Goal: Information Seeking & Learning: Learn about a topic

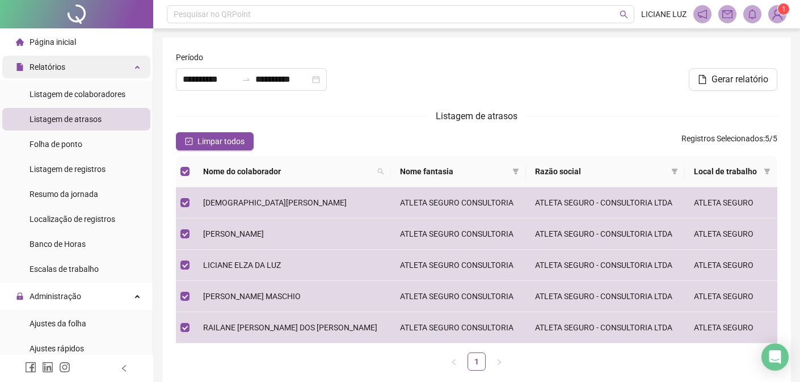
click at [56, 62] on span "Relatórios" at bounding box center [48, 66] width 36 height 9
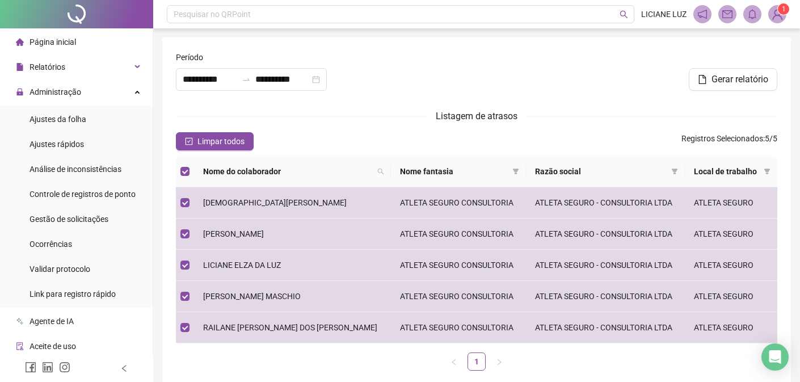
click at [49, 41] on span "Página inicial" at bounding box center [53, 41] width 47 height 9
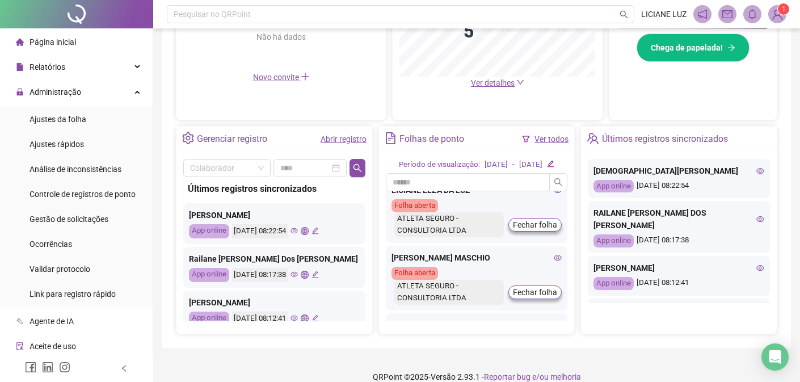
scroll to position [153, 0]
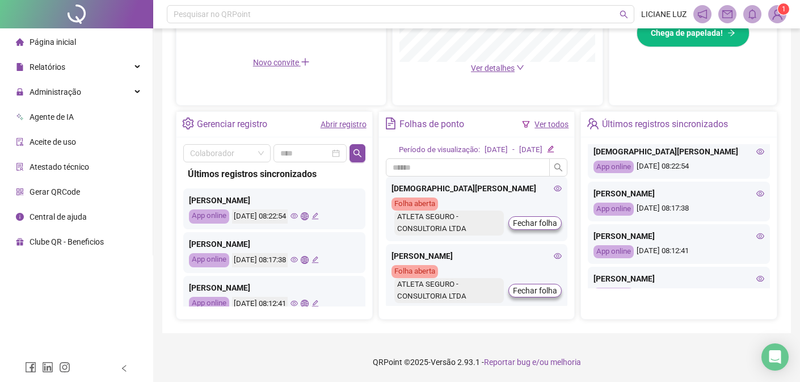
scroll to position [368, 0]
click at [349, 120] on link "Abrir registro" at bounding box center [344, 124] width 46 height 9
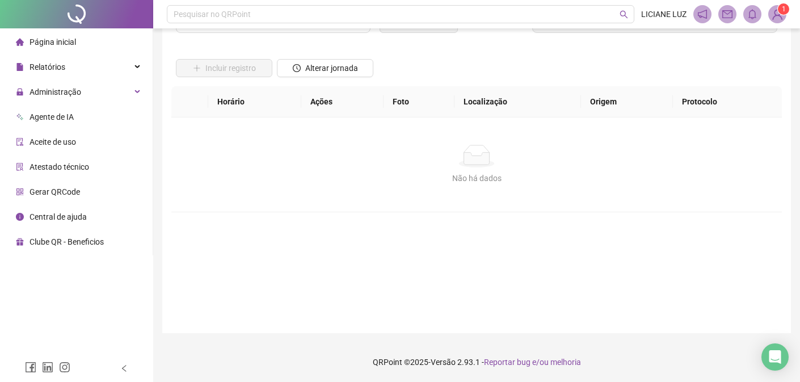
scroll to position [56, 0]
click at [49, 44] on span "Página inicial" at bounding box center [53, 41] width 47 height 9
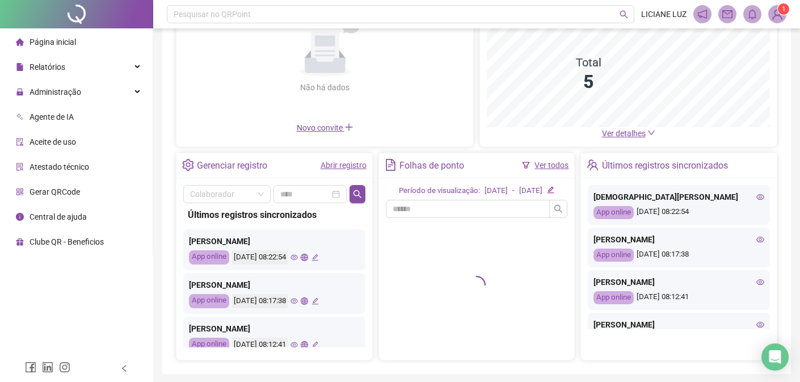
scroll to position [176, 0]
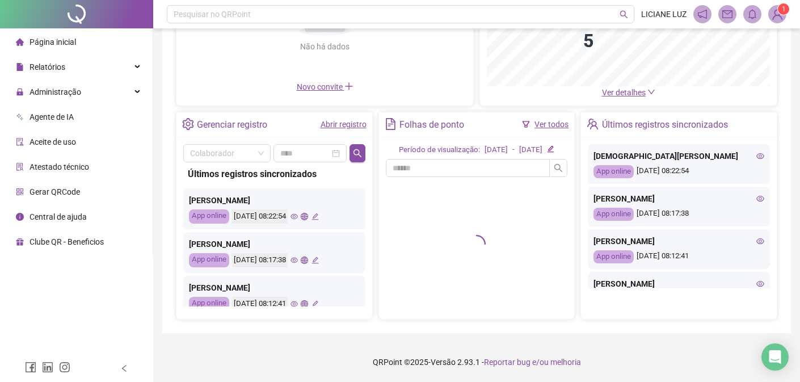
click at [666, 115] on div "Últimos registros sincronizados" at bounding box center [665, 124] width 126 height 19
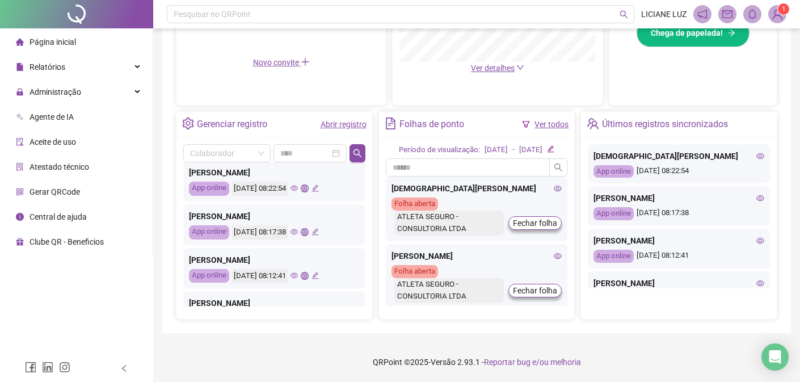
scroll to position [0, 0]
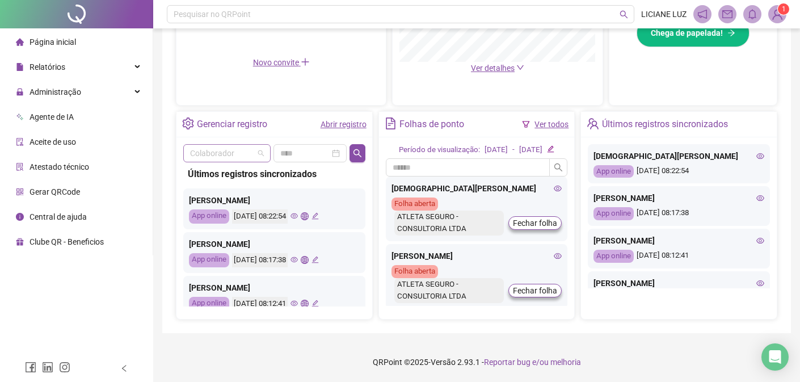
click at [263, 144] on div "Colaborador" at bounding box center [226, 153] width 87 height 18
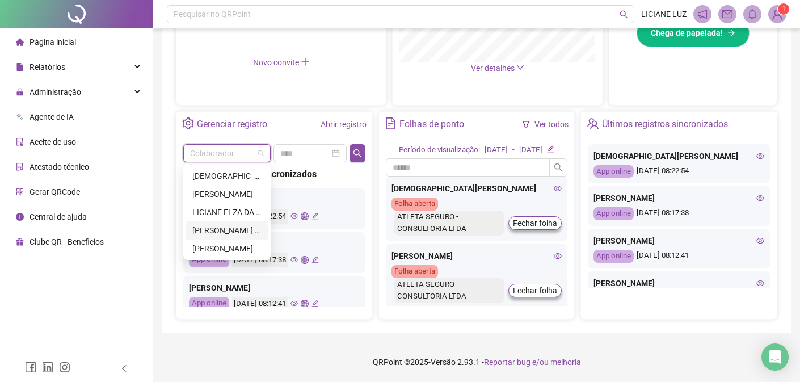
click at [238, 224] on div "[PERSON_NAME] MASCHIO" at bounding box center [226, 230] width 69 height 12
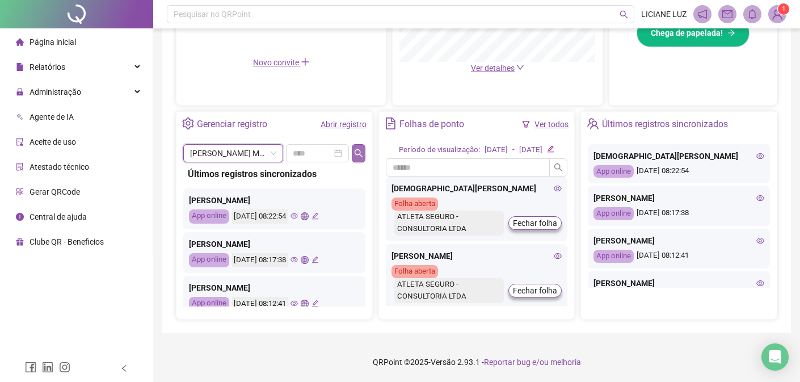
click at [359, 149] on icon "search" at bounding box center [358, 153] width 9 height 9
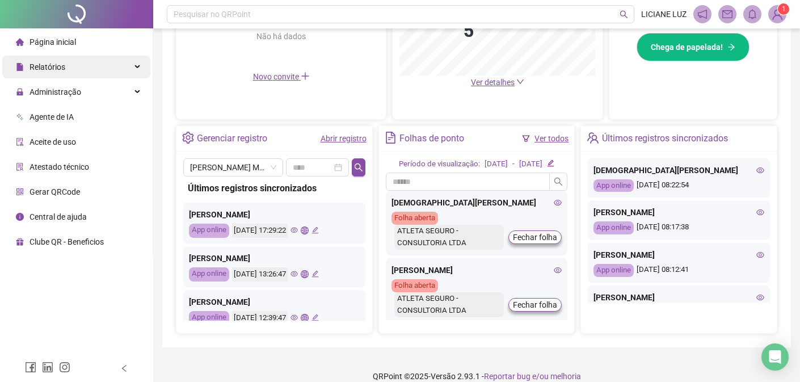
click at [58, 68] on span "Relatórios" at bounding box center [48, 66] width 36 height 9
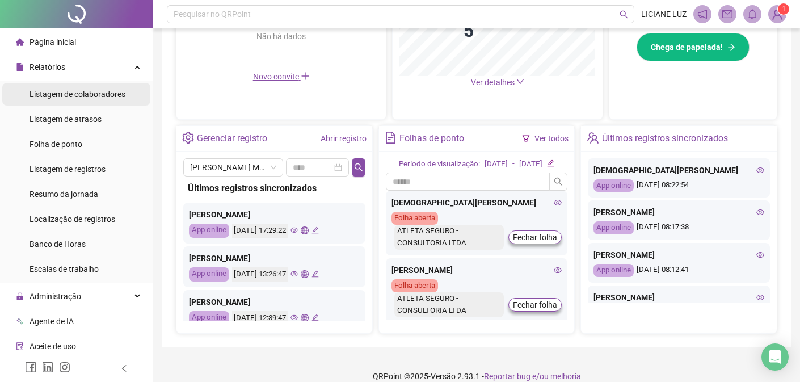
click at [82, 97] on span "Listagem de colaboradores" at bounding box center [78, 94] width 96 height 9
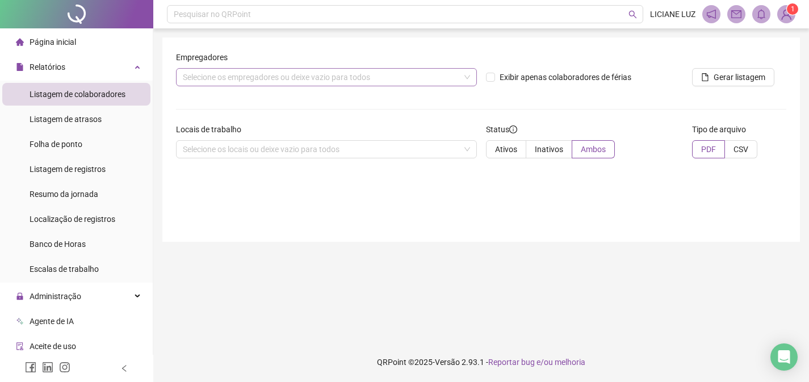
click at [466, 77] on div "Selecione os empregadores ou deixe vazio para todos" at bounding box center [326, 77] width 301 height 18
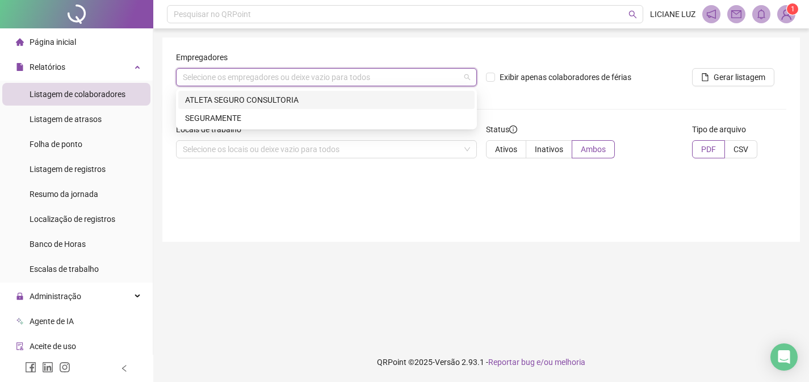
click at [296, 100] on div "ATLETA SEGURO CONSULTORIA" at bounding box center [326, 100] width 283 height 12
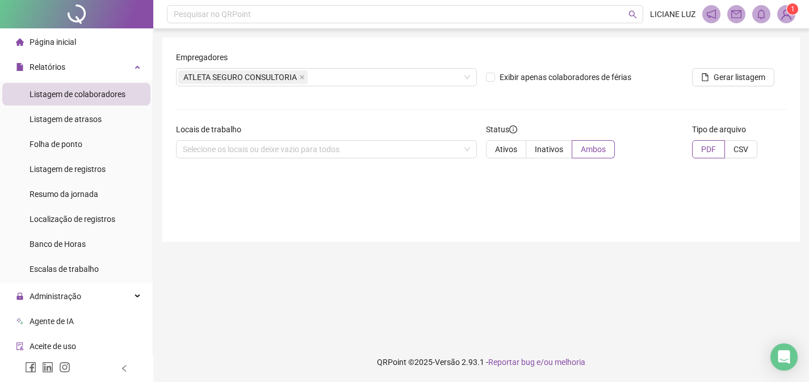
click at [533, 102] on form "Empregadores ATLETA SEGURO CONSULTORIA Exibir apenas colaboradores de férias Ge…" at bounding box center [481, 109] width 610 height 116
click at [472, 151] on div "Selecione os locais ou deixe vazio para todos" at bounding box center [326, 149] width 301 height 18
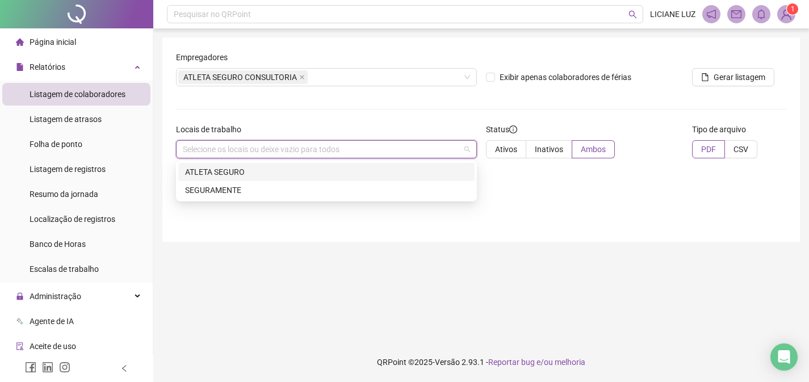
click at [221, 170] on div "ATLETA SEGURO" at bounding box center [326, 172] width 283 height 12
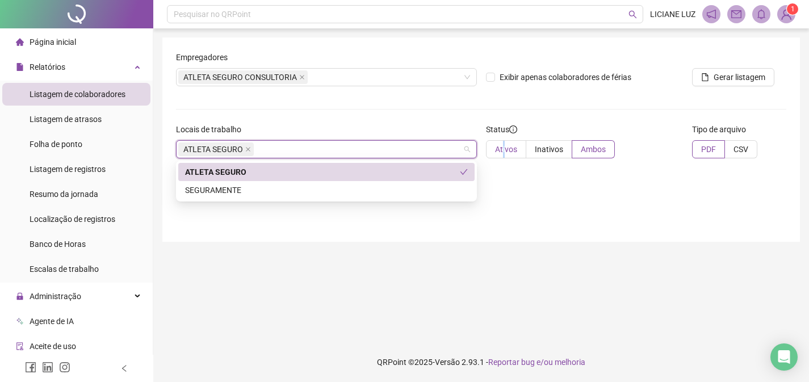
click at [504, 153] on span "Ativos" at bounding box center [506, 149] width 22 height 9
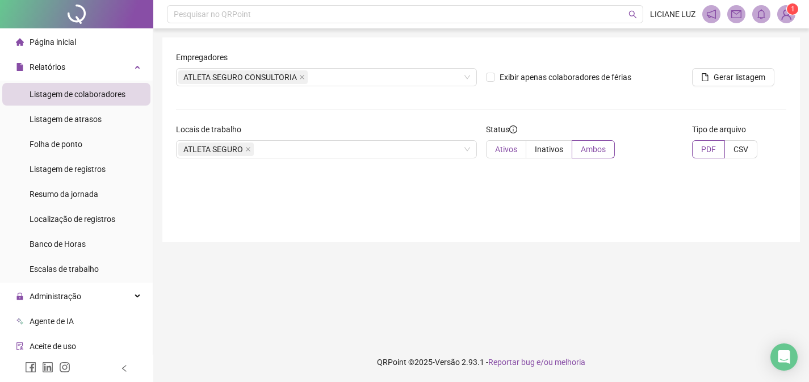
click at [499, 147] on span "Ativos" at bounding box center [506, 149] width 22 height 9
click at [732, 75] on span "Gerar listagem" at bounding box center [740, 77] width 52 height 12
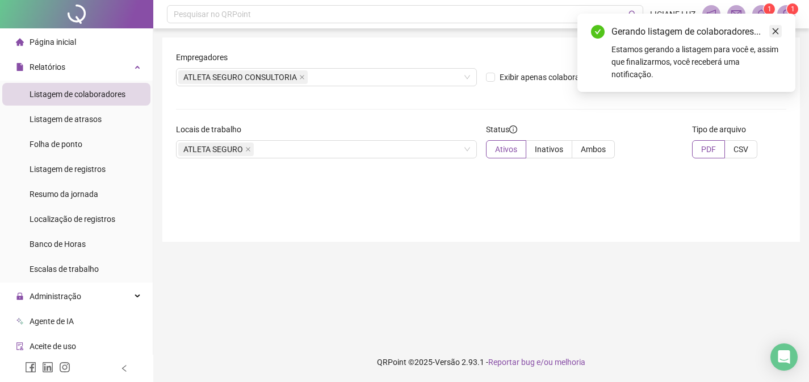
click at [775, 33] on icon "close" at bounding box center [776, 31] width 8 height 8
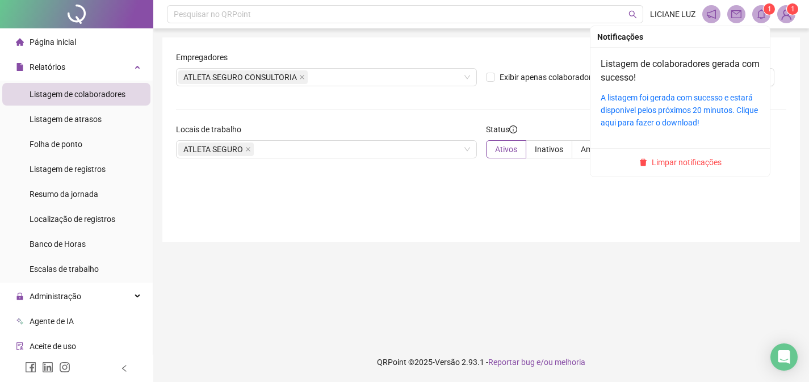
click at [765, 17] on icon "bell" at bounding box center [761, 14] width 8 height 10
click at [645, 109] on link "A listagem foi gerada com sucesso e estará disponível pelos próximos 20 minutos…" at bounding box center [679, 110] width 157 height 34
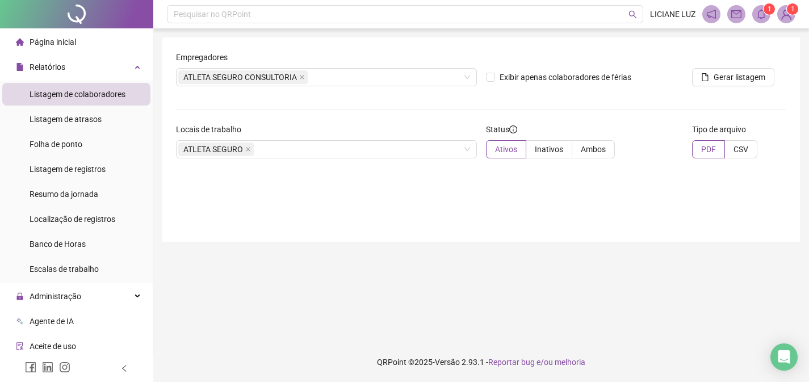
click at [68, 45] on span "Página inicial" at bounding box center [53, 41] width 47 height 9
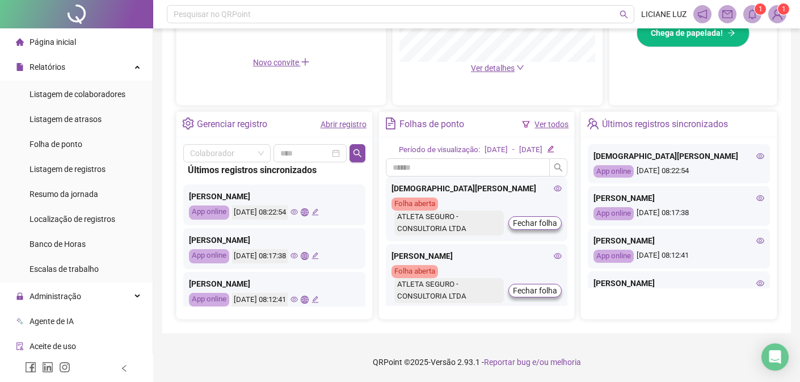
scroll to position [2, 0]
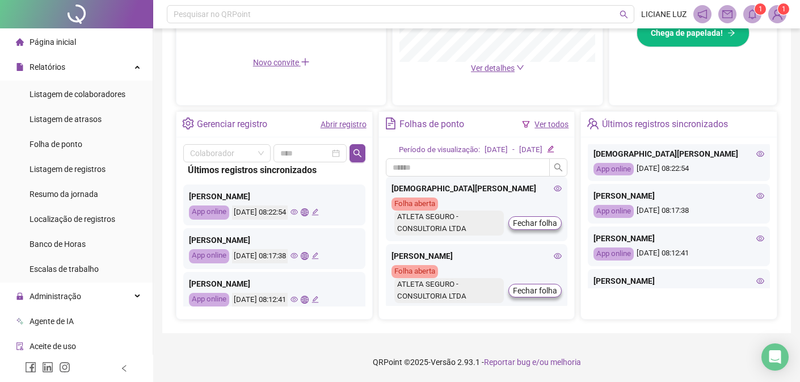
drag, startPoint x: 304, startPoint y: 206, endPoint x: 313, endPoint y: 191, distance: 17.3
click at [288, 206] on div "[DATE] 08:22:54" at bounding box center [260, 213] width 56 height 14
click at [777, 15] on img at bounding box center [777, 14] width 17 height 17
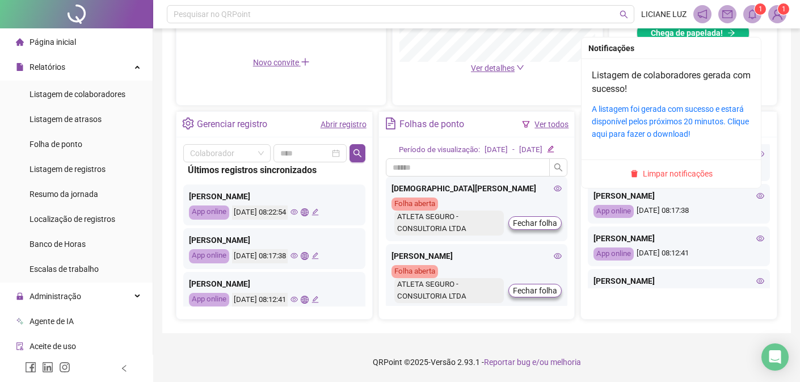
click at [753, 17] on icon "bell" at bounding box center [753, 14] width 10 height 10
click at [757, 14] on icon "bell" at bounding box center [753, 14] width 10 height 10
drag, startPoint x: 681, startPoint y: 169, endPoint x: 680, endPoint y: 175, distance: 6.3
click at [681, 174] on span "Limpar notificações" at bounding box center [678, 173] width 70 height 12
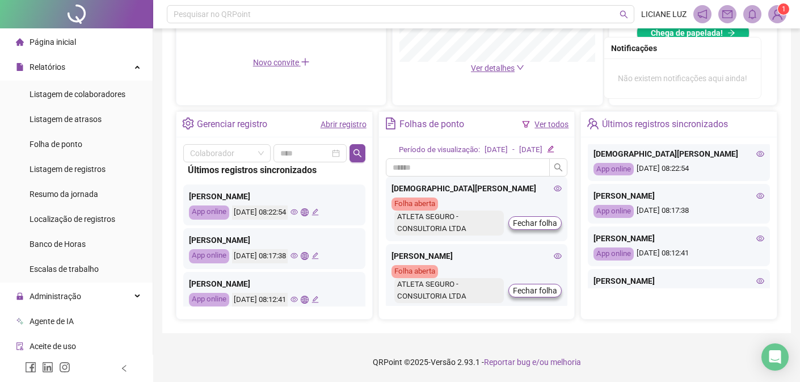
click at [774, 18] on img at bounding box center [777, 14] width 17 height 17
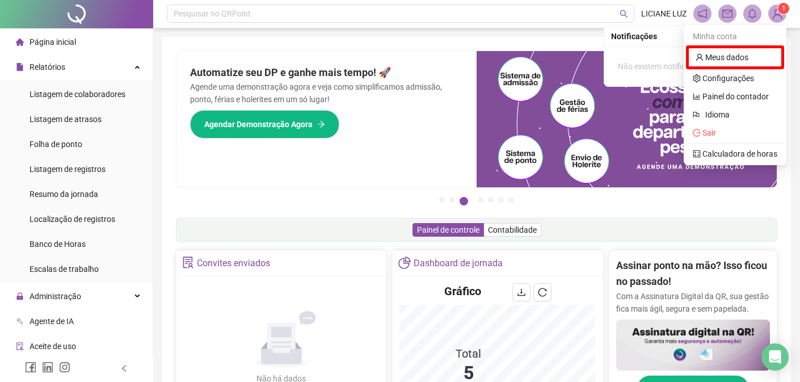
scroll to position [0, 0]
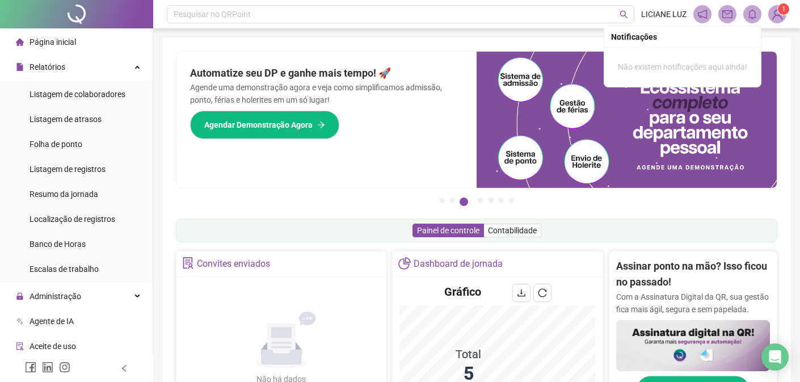
click at [797, 60] on div "Pesquisar no QRPoint LICIANE LUZ 1 Pague o QRPoint com Cartão de Crédito Sua as…" at bounding box center [476, 369] width 647 height 739
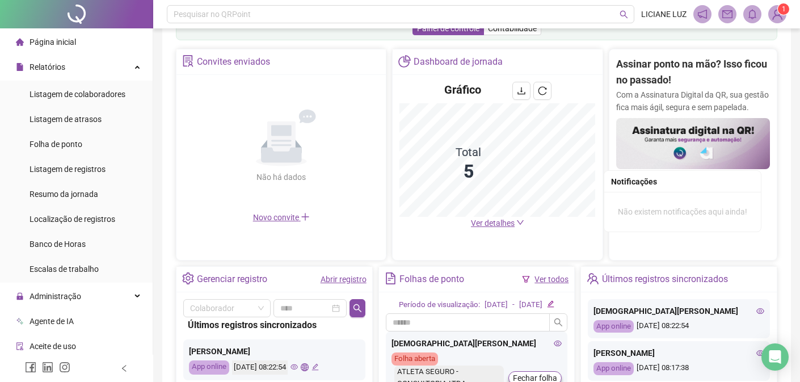
scroll to position [347, 0]
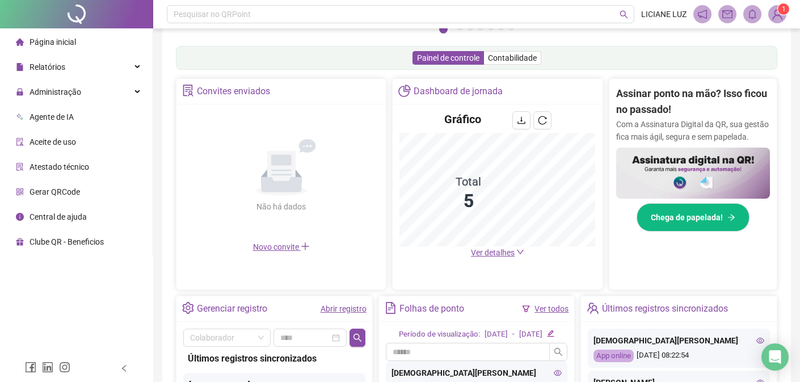
scroll to position [175, 0]
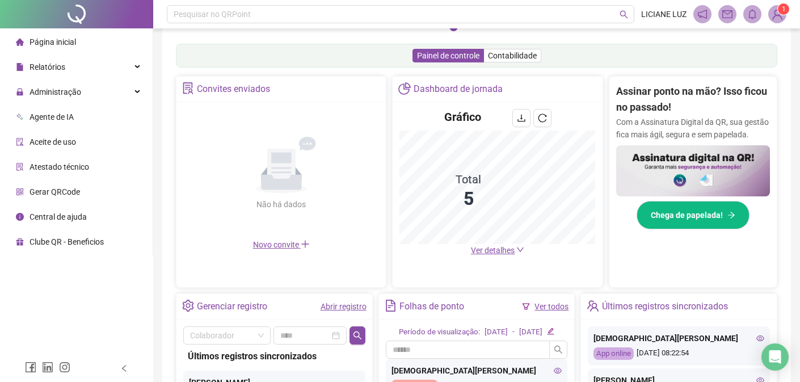
click at [503, 246] on span "Ver detalhes" at bounding box center [493, 250] width 44 height 9
click at [504, 252] on main "Pague o QRPoint com Cartão de Crédito Sua assinatura: mais segurança, prática e…" at bounding box center [476, 189] width 629 height 653
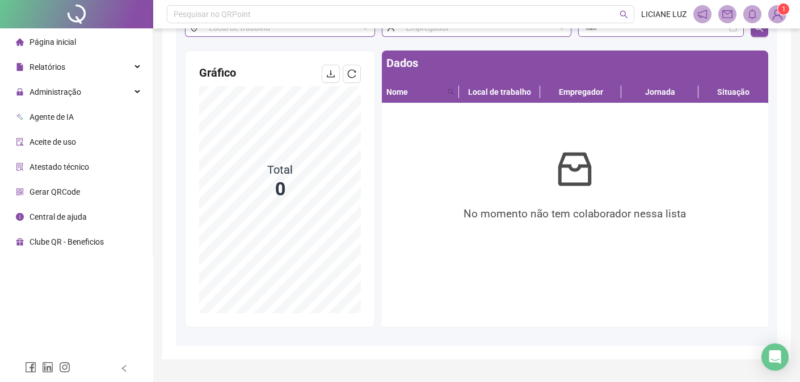
scroll to position [114, 0]
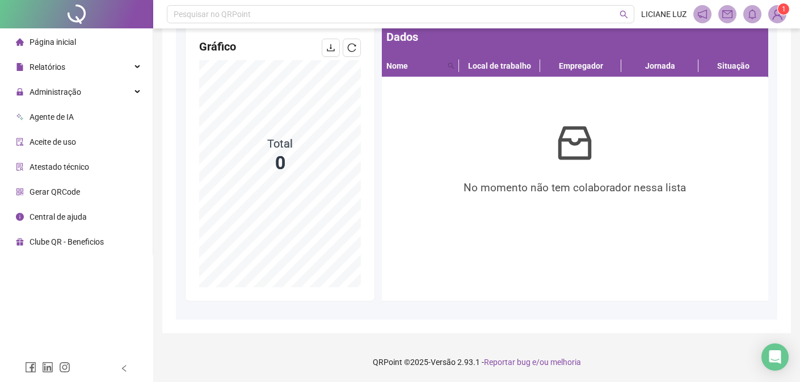
click at [667, 69] on th "Jornada" at bounding box center [660, 66] width 77 height 22
click at [400, 69] on span "Nome" at bounding box center [415, 66] width 57 height 12
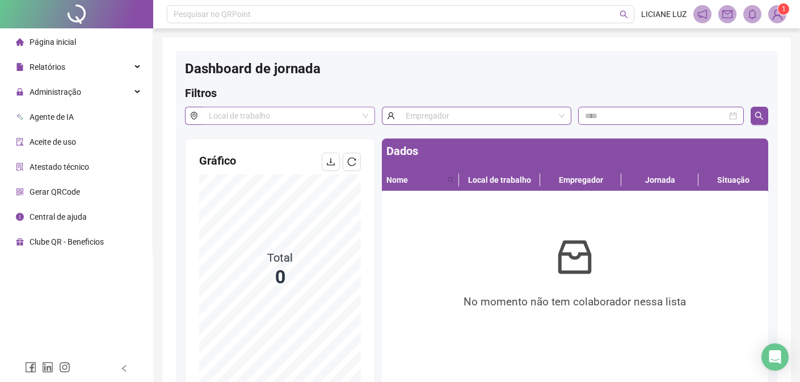
click at [361, 124] on div "Local de trabalho" at bounding box center [289, 116] width 173 height 18
click at [297, 142] on div "ATLETA SEGURO" at bounding box center [289, 138] width 154 height 12
click at [719, 110] on input at bounding box center [655, 116] width 141 height 12
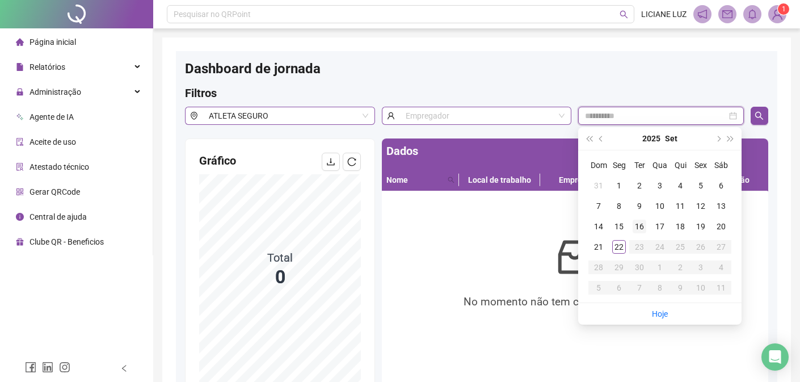
type input "**********"
click at [619, 247] on div "22" at bounding box center [620, 247] width 14 height 14
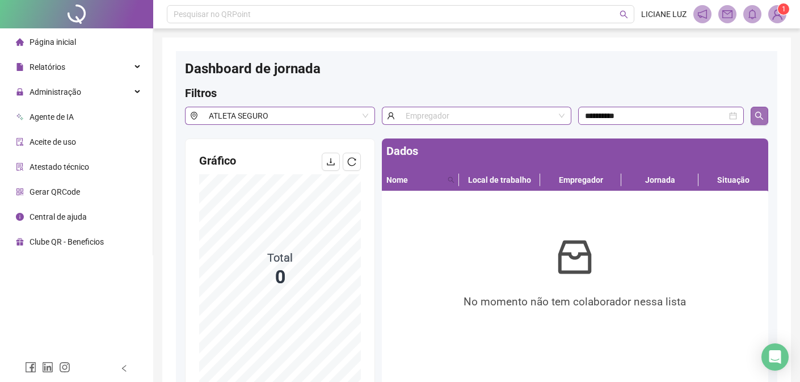
click at [762, 119] on icon "search" at bounding box center [759, 115] width 9 height 9
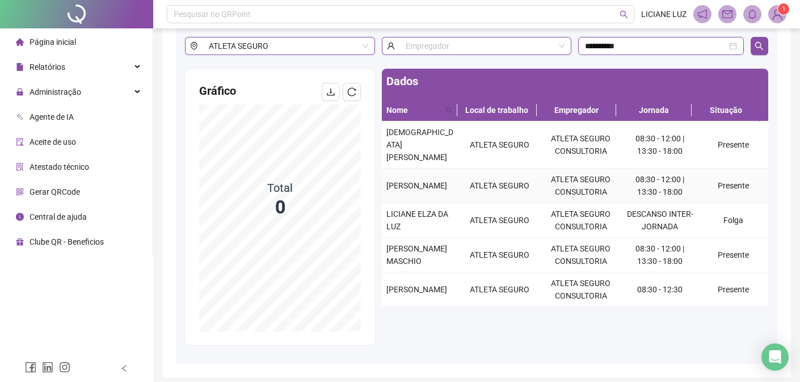
scroll to position [70, 0]
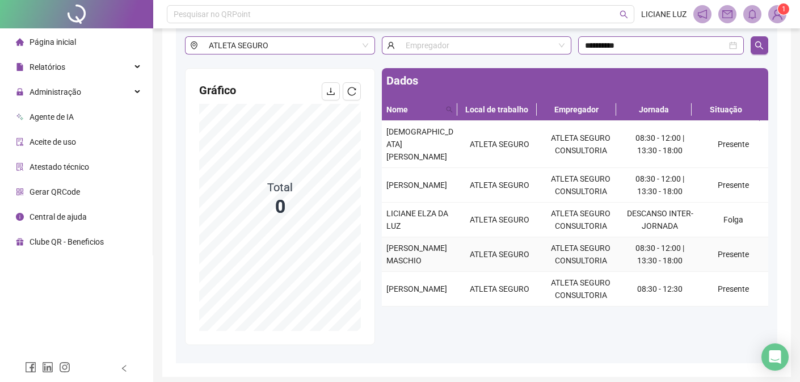
click at [649, 258] on td "08:30 - 12:00 | 13:30 - 18:00" at bounding box center [660, 254] width 77 height 35
click at [404, 254] on div "[PERSON_NAME] MASCHIO" at bounding box center [421, 254] width 68 height 25
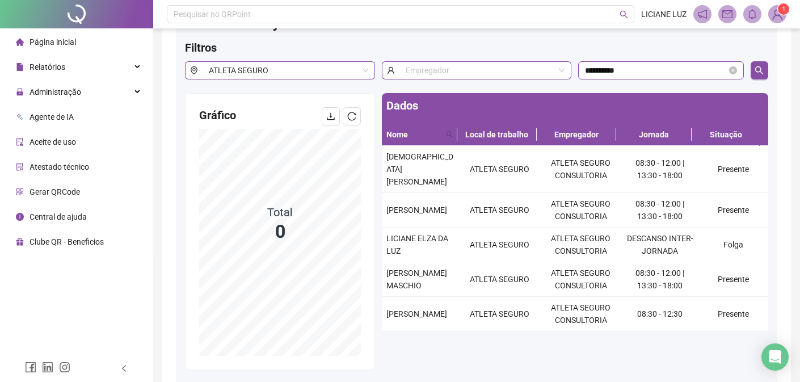
scroll to position [0, 0]
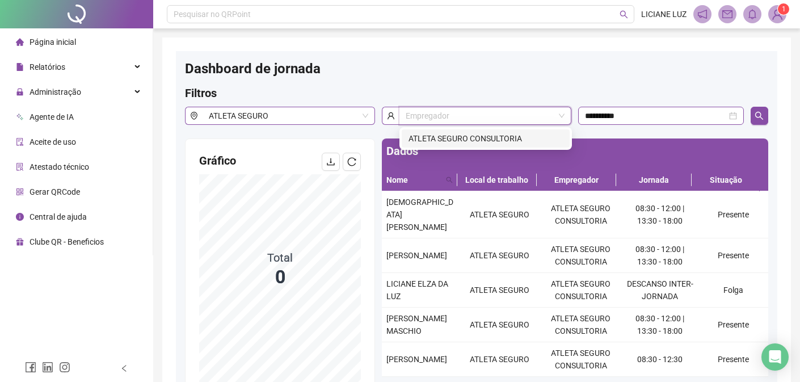
click at [463, 113] on input "search" at bounding box center [480, 115] width 149 height 17
click at [466, 140] on div "ATLETA SEGURO CONSULTORIA" at bounding box center [486, 138] width 154 height 12
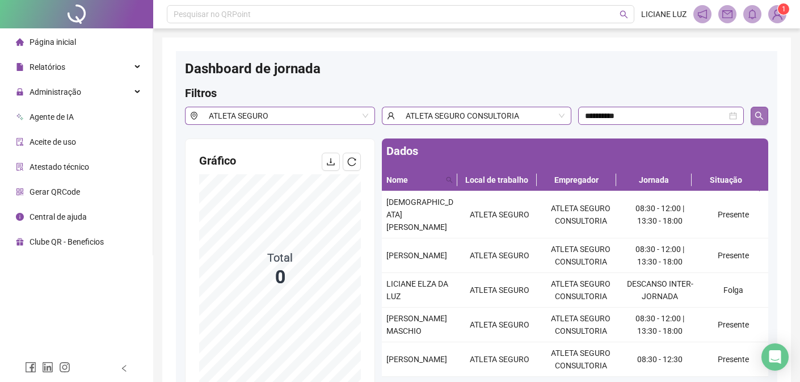
click at [760, 115] on icon "search" at bounding box center [759, 115] width 9 height 9
click at [53, 41] on span "Página inicial" at bounding box center [53, 41] width 47 height 9
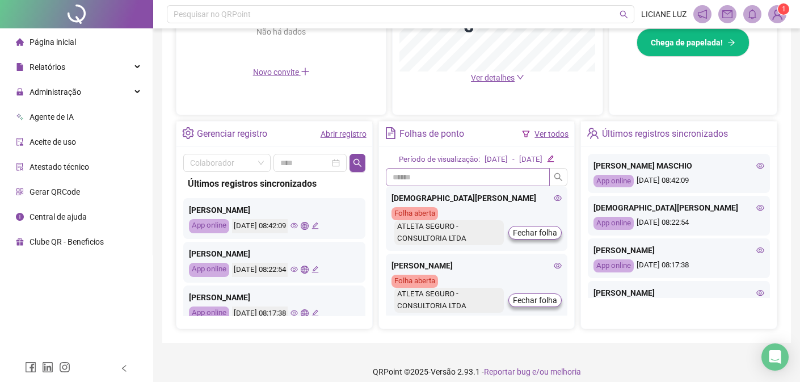
scroll to position [368, 0]
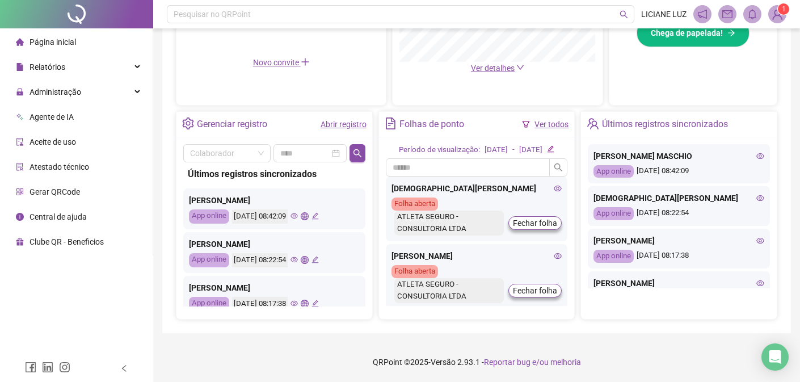
click at [548, 120] on link "Ver todos" at bounding box center [552, 124] width 34 height 9
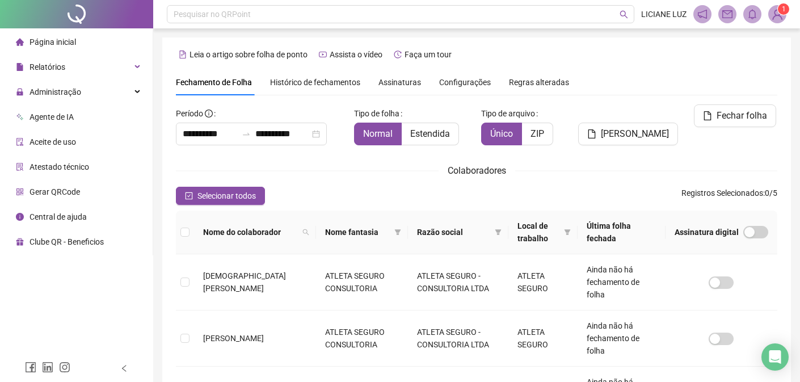
click at [56, 42] on span "Página inicial" at bounding box center [53, 41] width 47 height 9
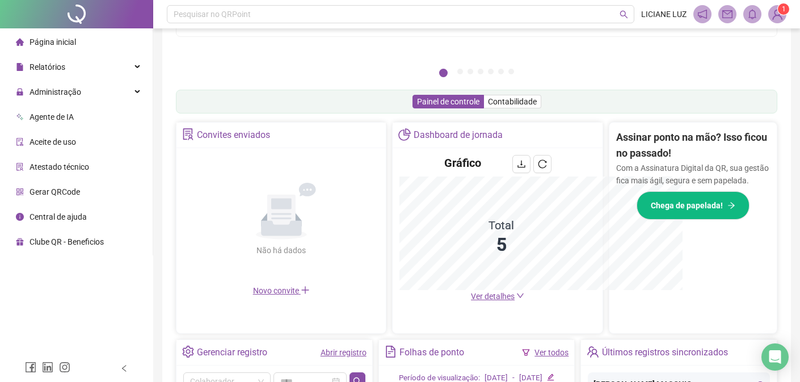
scroll to position [167, 0]
